Goal: Task Accomplishment & Management: Use online tool/utility

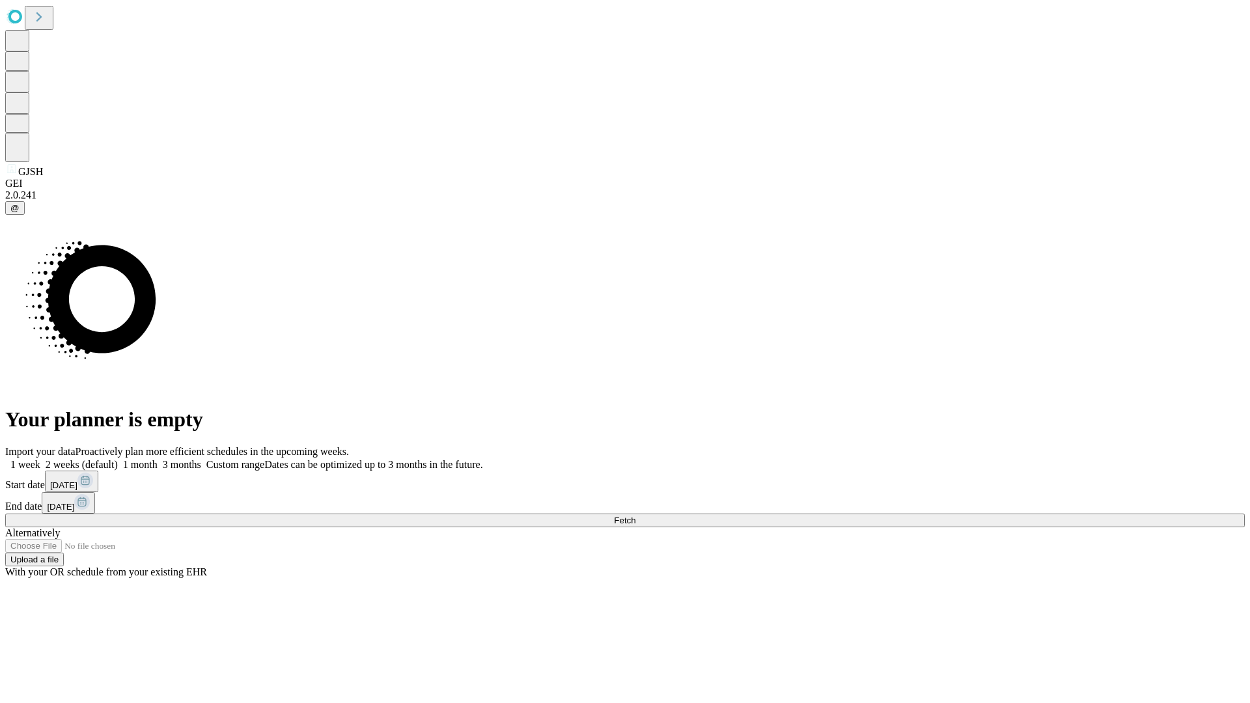
click at [635, 515] on span "Fetch" at bounding box center [624, 520] width 21 height 10
